Goal: Task Accomplishment & Management: Use online tool/utility

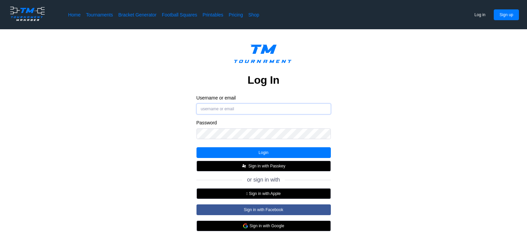
click at [246, 111] on input "Username or email" at bounding box center [264, 109] width 134 height 11
type input "[EMAIL_ADDRESS][DOMAIN_NAME]"
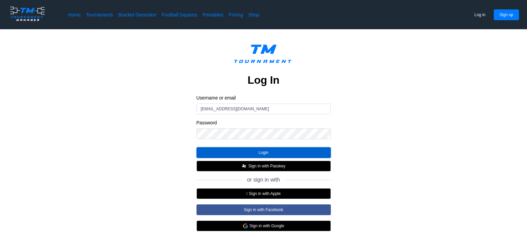
click at [248, 155] on button "Login" at bounding box center [264, 152] width 134 height 11
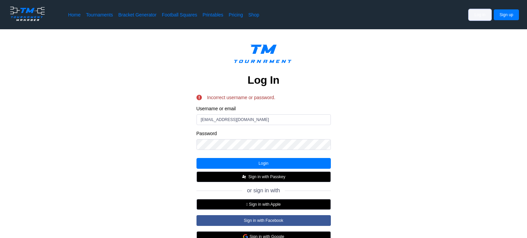
click at [479, 16] on button "Log in" at bounding box center [480, 14] width 23 height 11
click at [240, 161] on button "Login" at bounding box center [264, 163] width 134 height 11
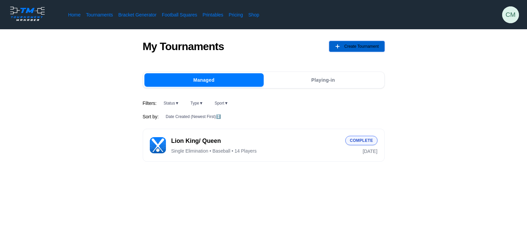
click at [358, 47] on span "Create Tournament" at bounding box center [361, 46] width 35 height 11
